Goal: Task Accomplishment & Management: Use online tool/utility

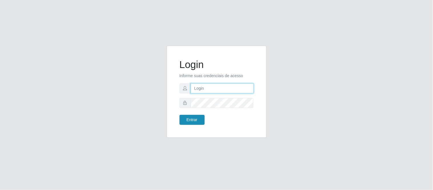
type input "deyvid@carnesecortes"
click at [191, 116] on button "Entrar" at bounding box center [191, 120] width 25 height 10
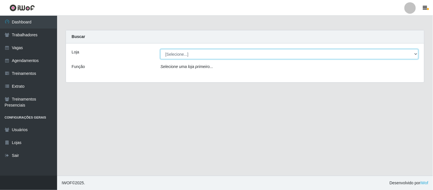
click at [219, 53] on select "[Selecione...] Carnes & Cortes" at bounding box center [289, 54] width 258 height 10
select select "433"
click at [160, 49] on select "[Selecione...] Carnes & Cortes" at bounding box center [289, 54] width 258 height 10
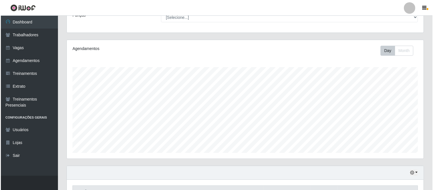
scroll to position [113, 0]
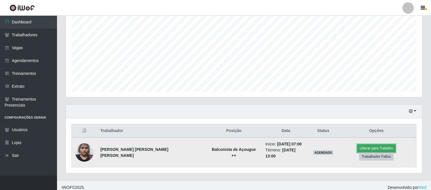
click at [357, 151] on button "Liberar para Trabalho" at bounding box center [376, 148] width 38 height 8
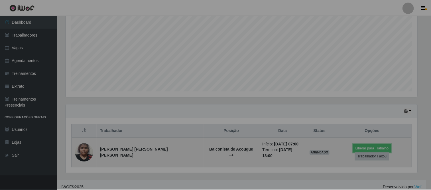
scroll to position [118, 356]
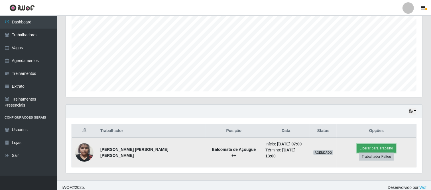
click at [357, 150] on button "Liberar para Trabalho" at bounding box center [376, 148] width 38 height 8
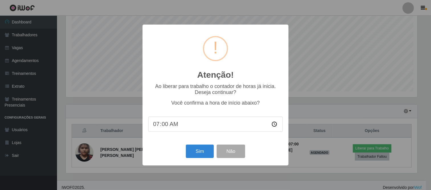
scroll to position [118, 353]
click at [204, 149] on button "Sim" at bounding box center [201, 150] width 28 height 13
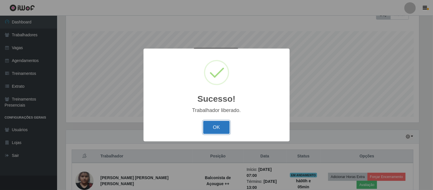
click at [218, 129] on button "OK" at bounding box center [216, 127] width 27 height 13
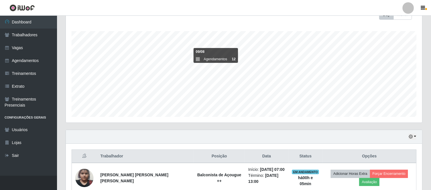
scroll to position [113, 0]
